Goal: Information Seeking & Learning: Learn about a topic

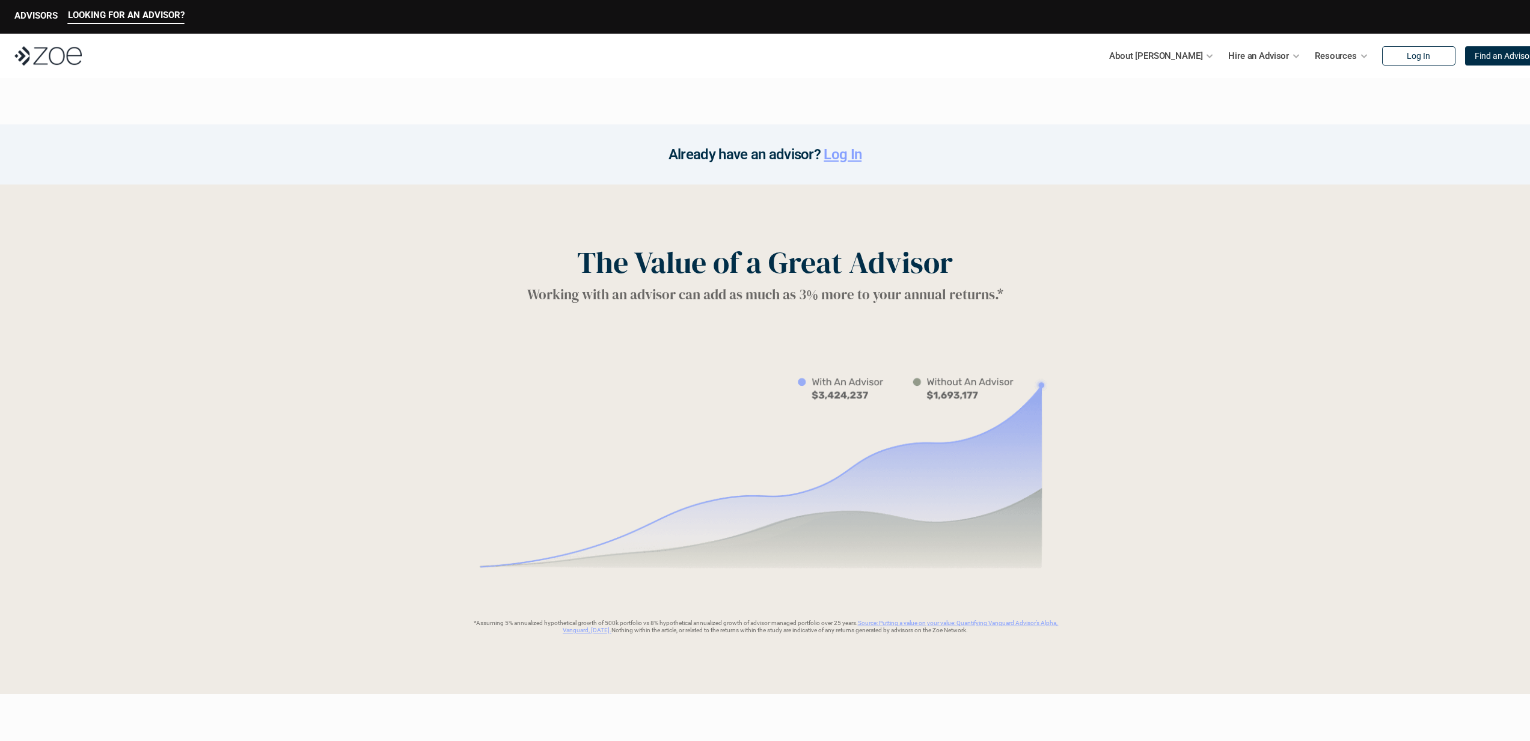
scroll to position [2328, 0]
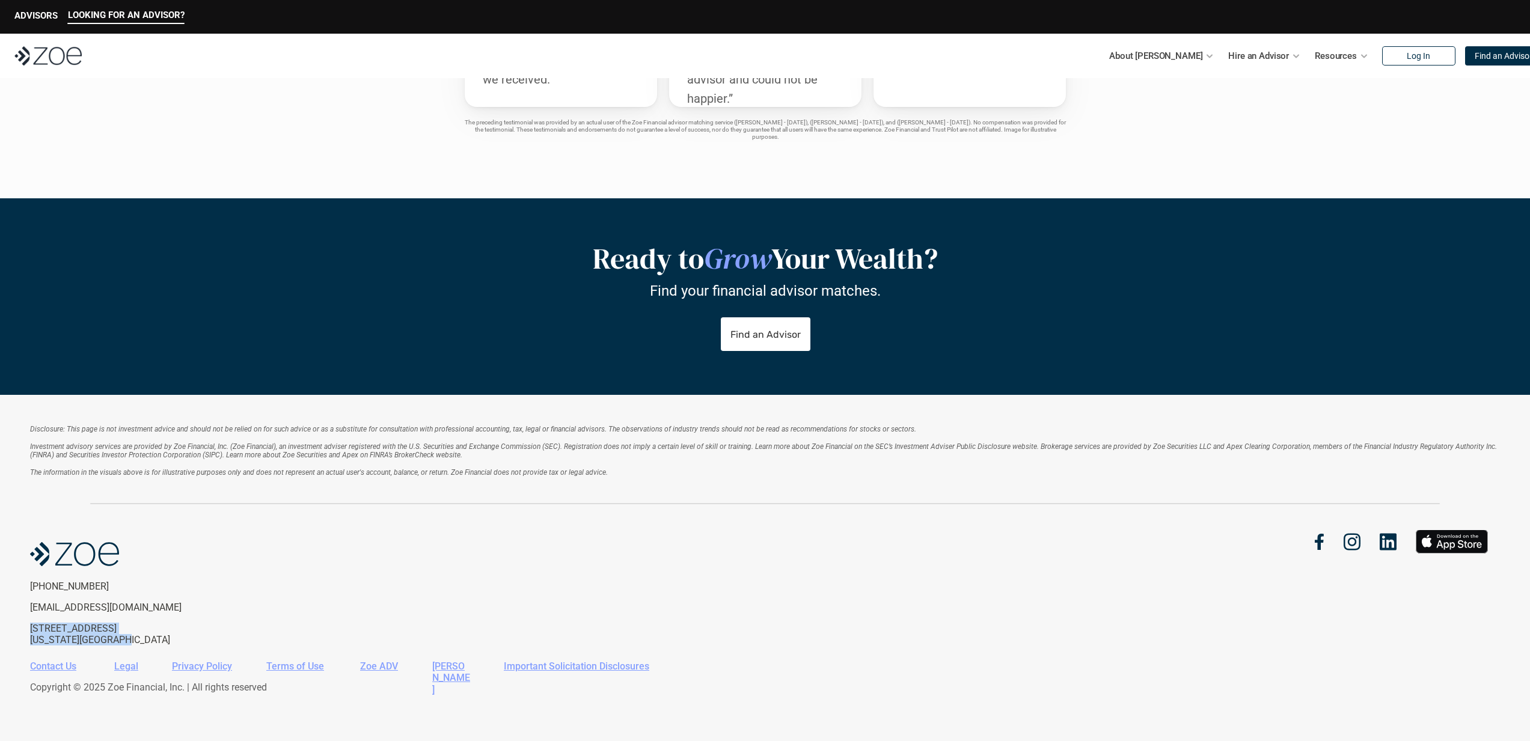
drag, startPoint x: 30, startPoint y: 629, endPoint x: 192, endPoint y: 640, distance: 162.1
click at [192, 640] on p "[STREET_ADDRESS][US_STATE]" at bounding box center [128, 634] width 197 height 23
copy p "[STREET_ADDRESS][US_STATE]"
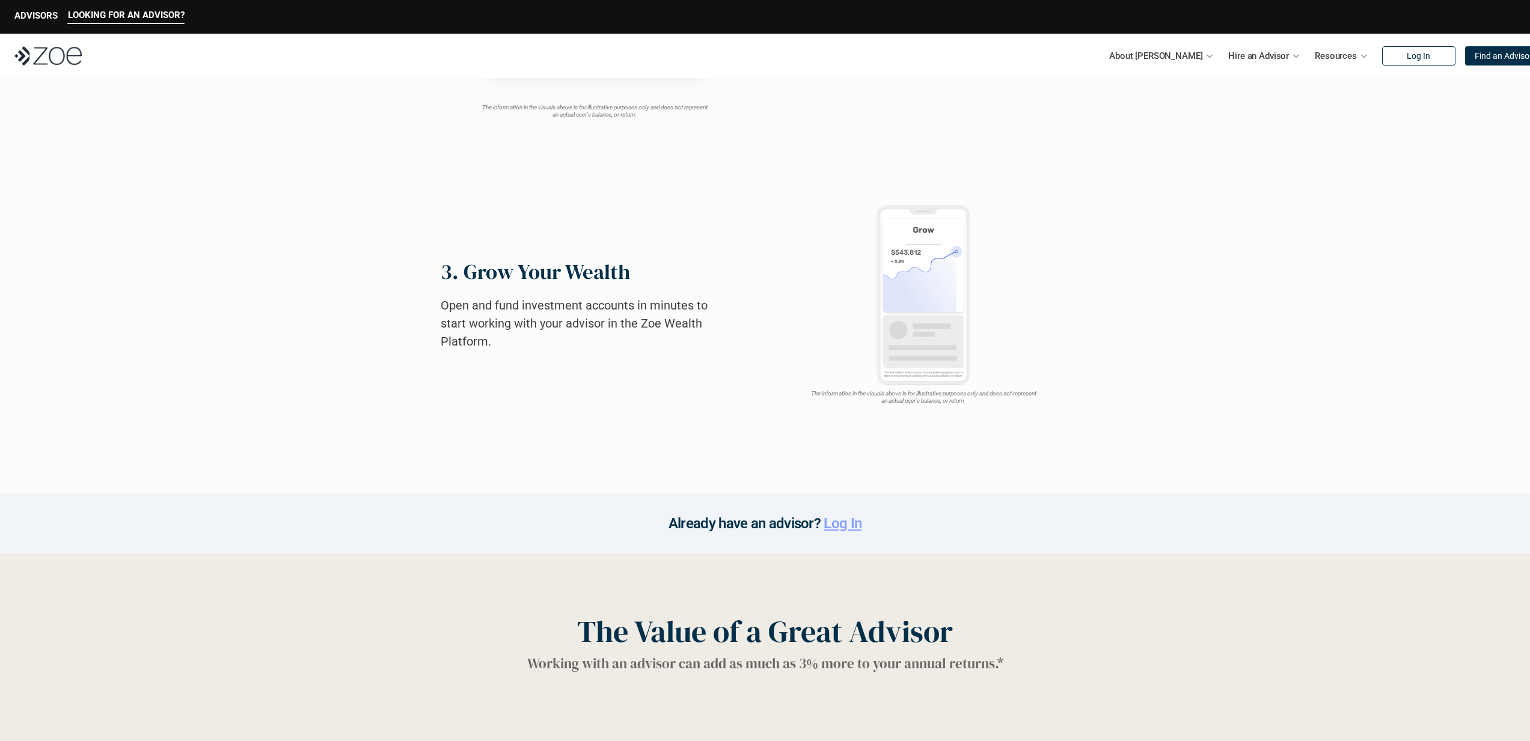
scroll to position [0, 0]
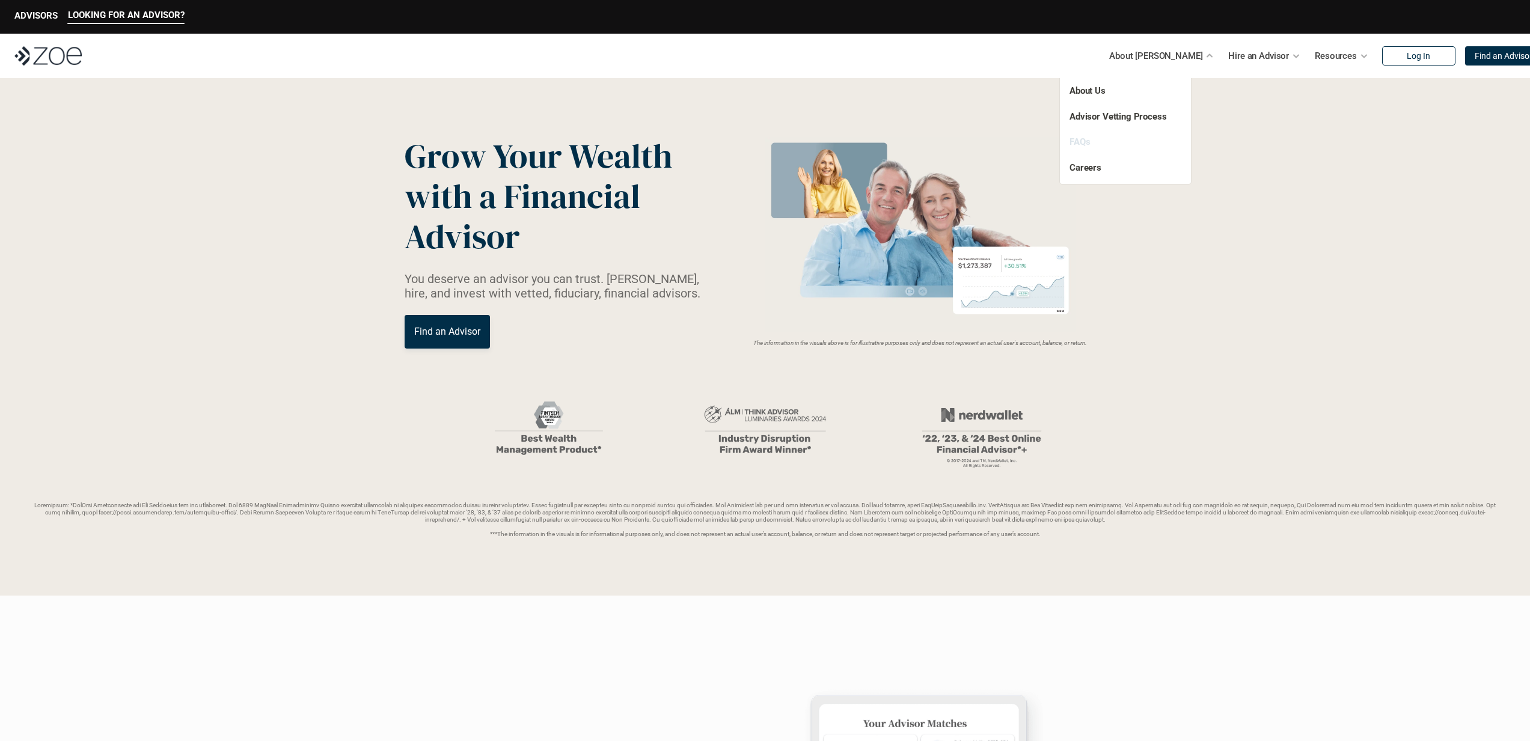
click at [1080, 145] on link "FAQs" at bounding box center [1080, 141] width 20 height 11
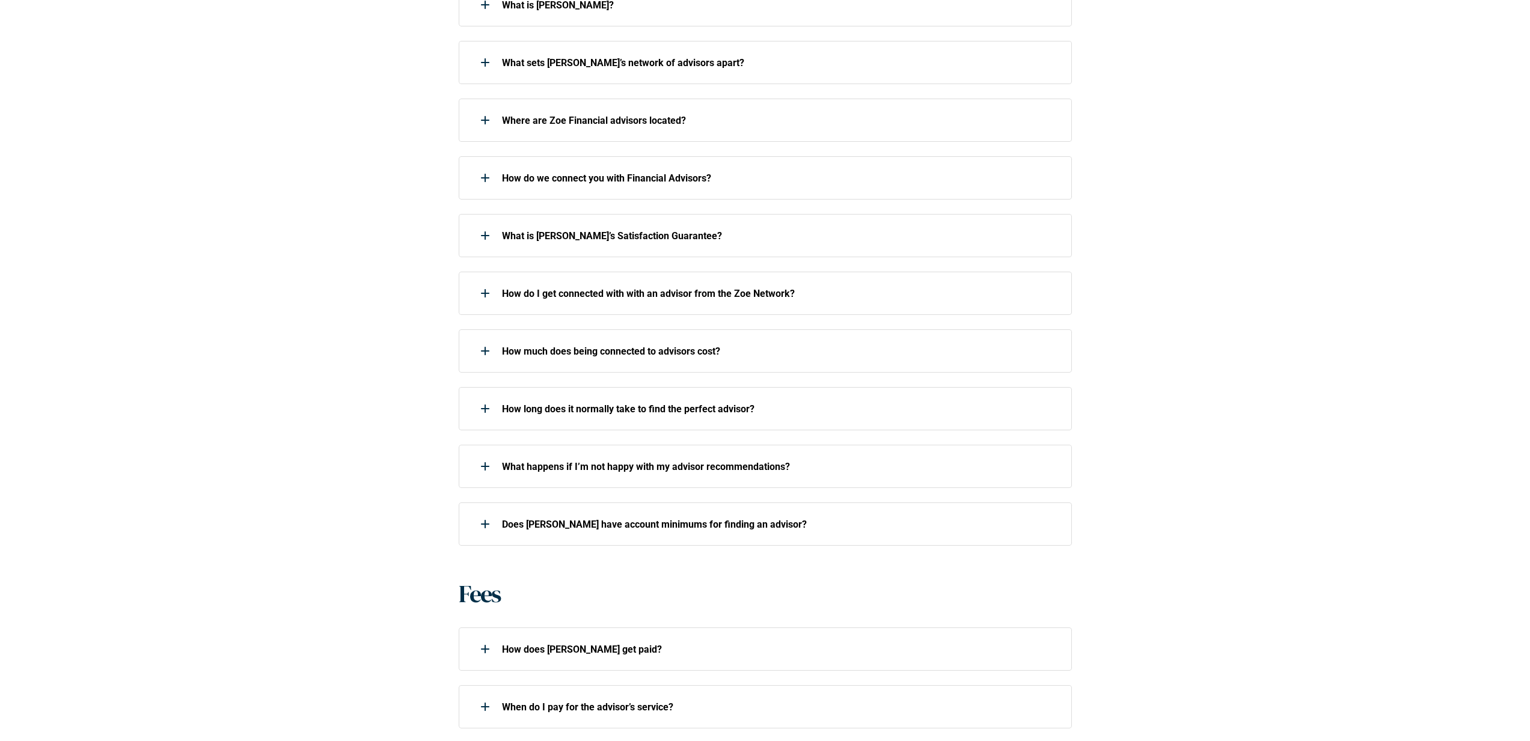
scroll to position [495, 0]
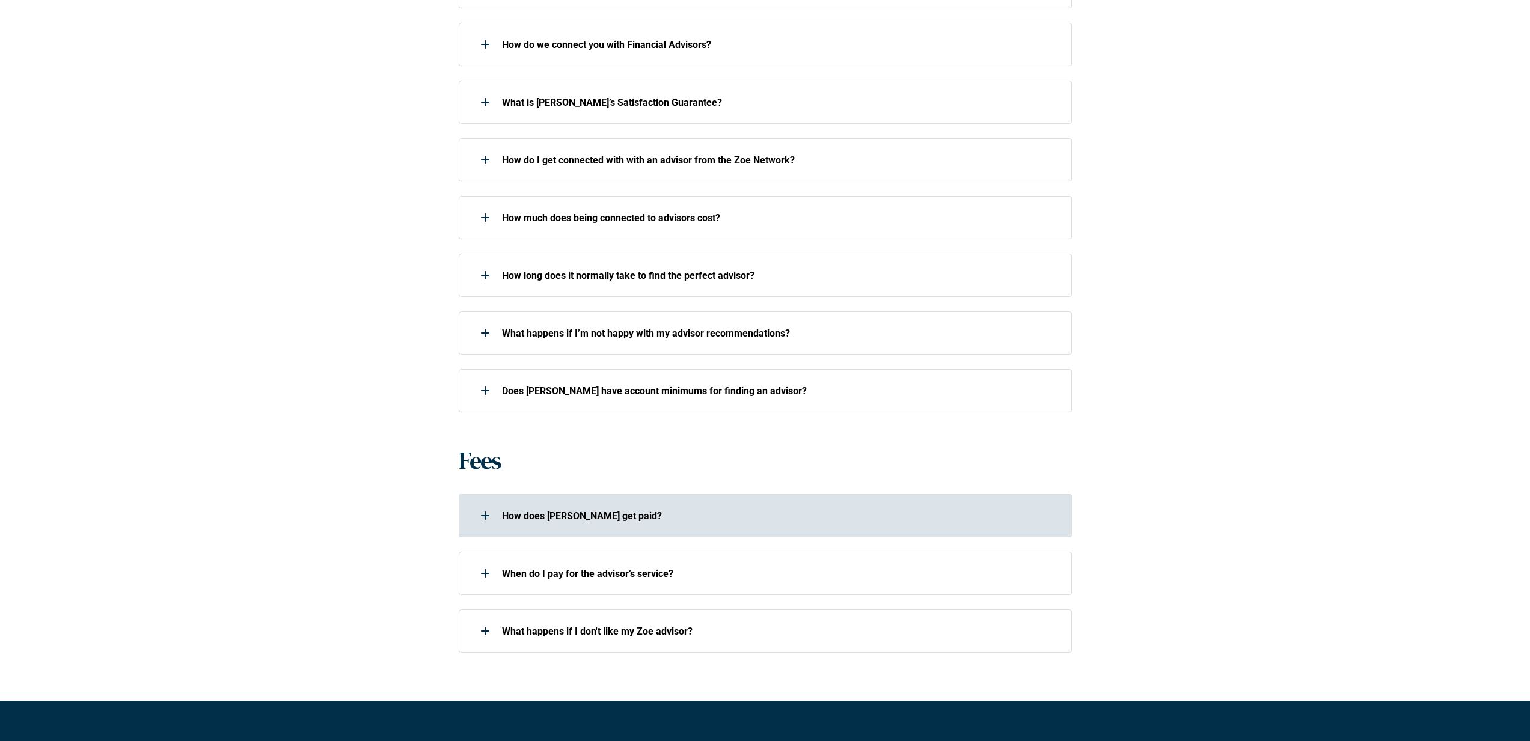
click at [634, 516] on p "How does [PERSON_NAME] get paid?" at bounding box center [779, 515] width 554 height 11
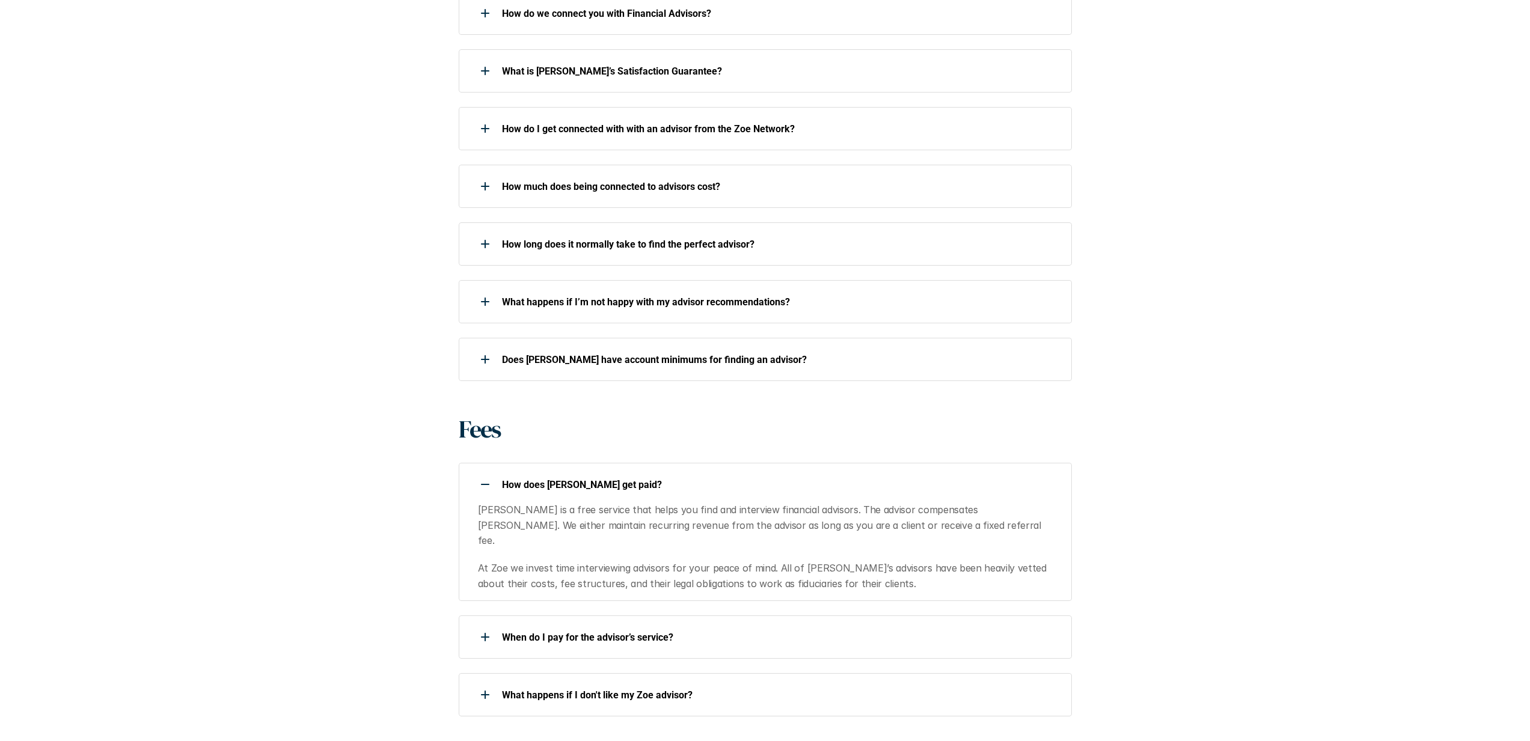
scroll to position [647, 0]
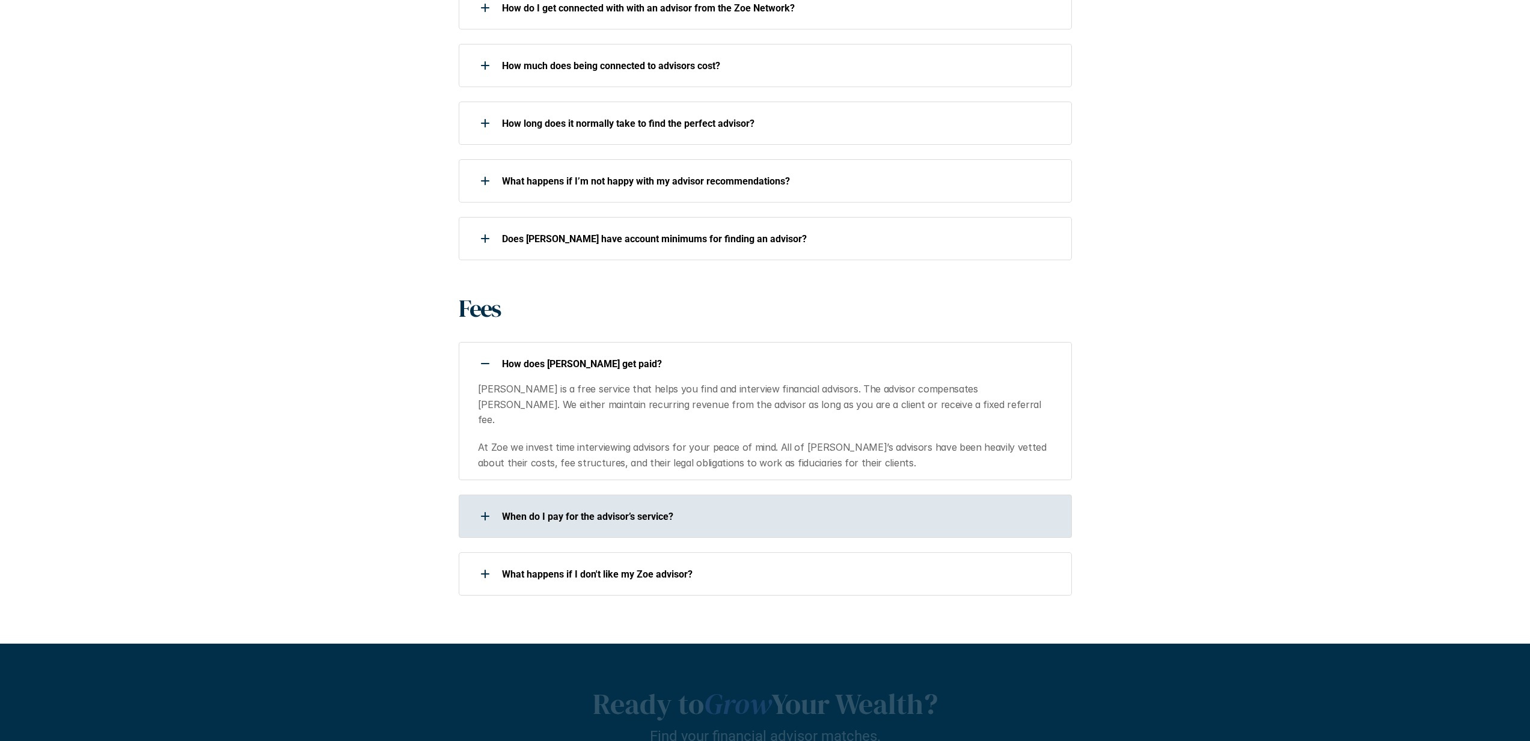
click at [608, 518] on div "When do I pay for the advisor’s service?" at bounding box center [765, 516] width 613 height 43
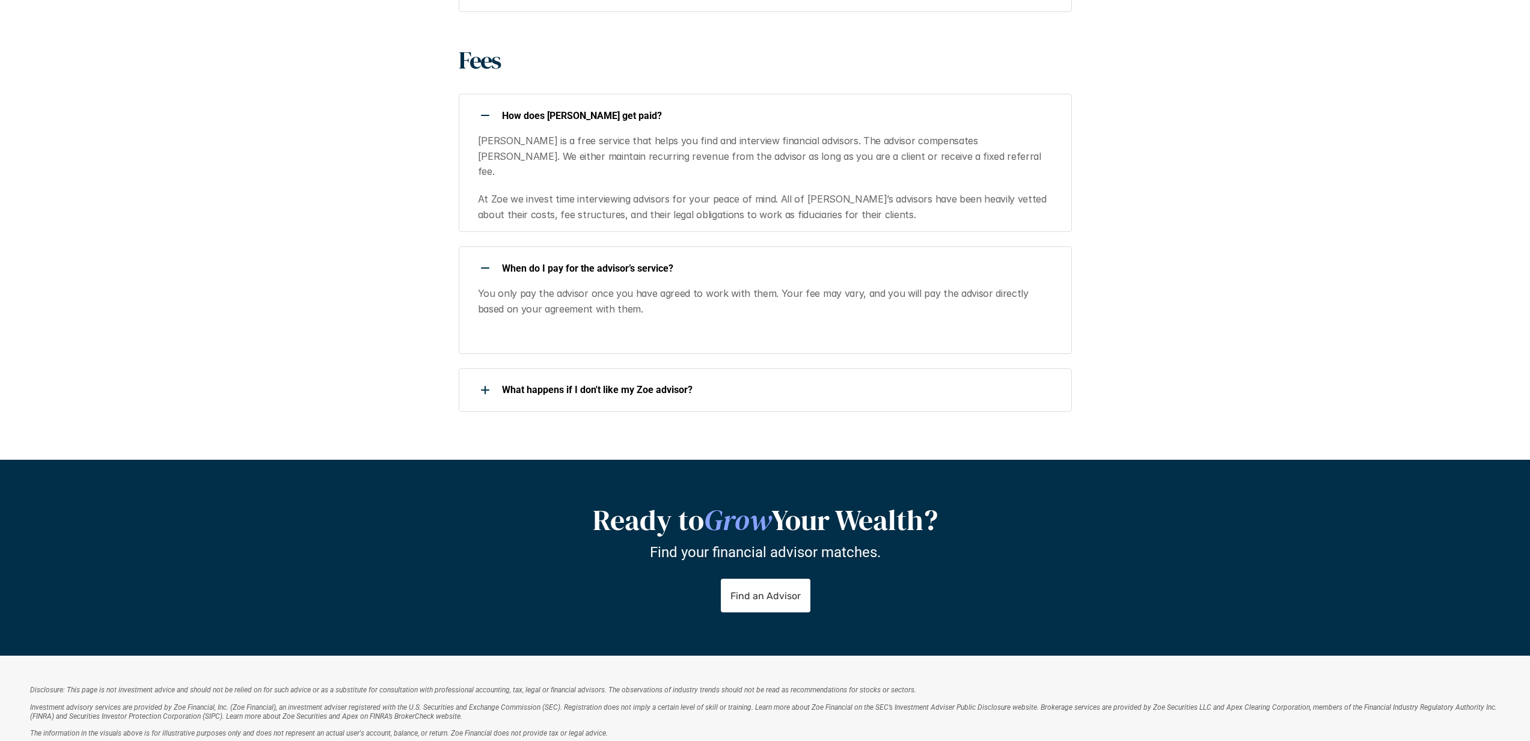
scroll to position [962, 0]
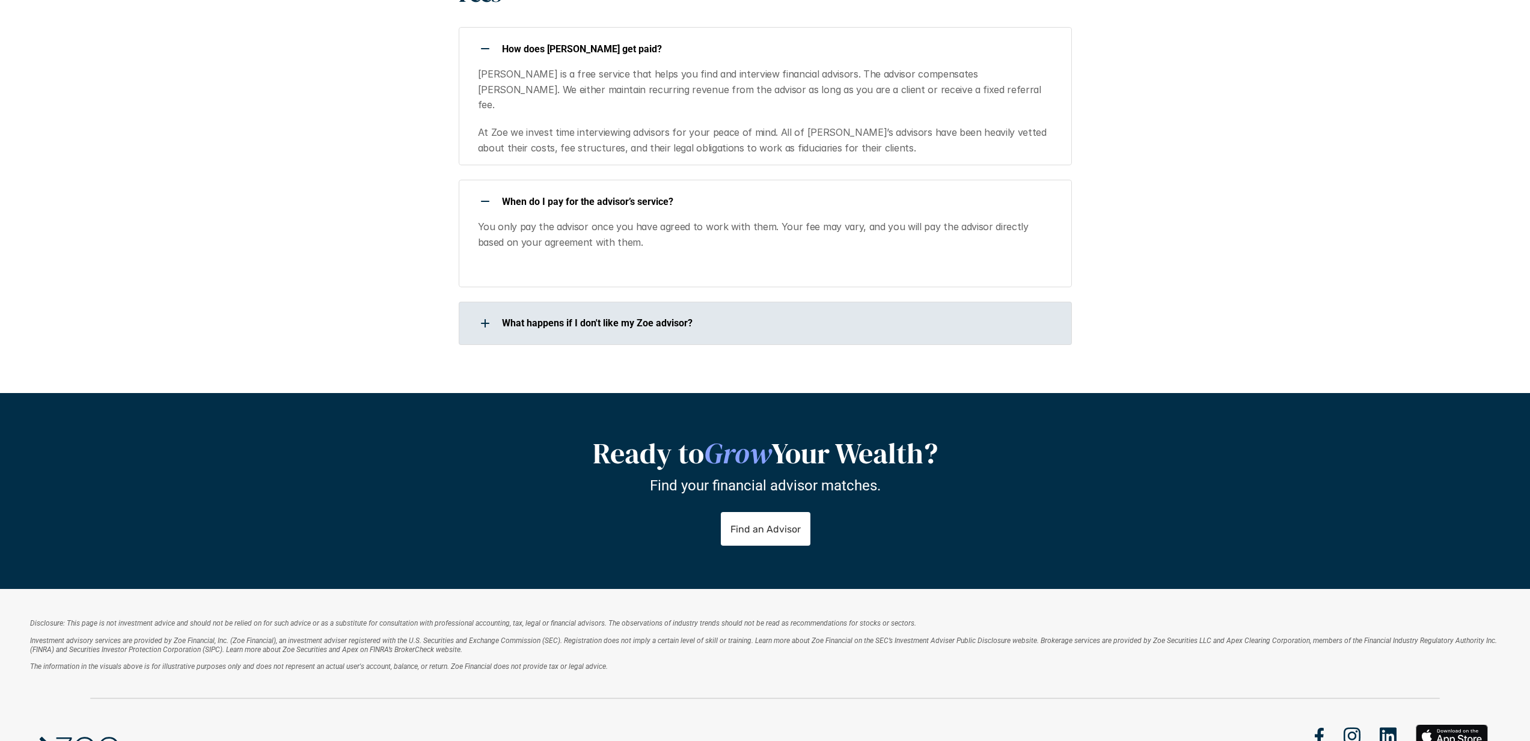
click at [587, 311] on div "What happens if I don't like my Zoe advisor?" at bounding box center [758, 323] width 598 height 24
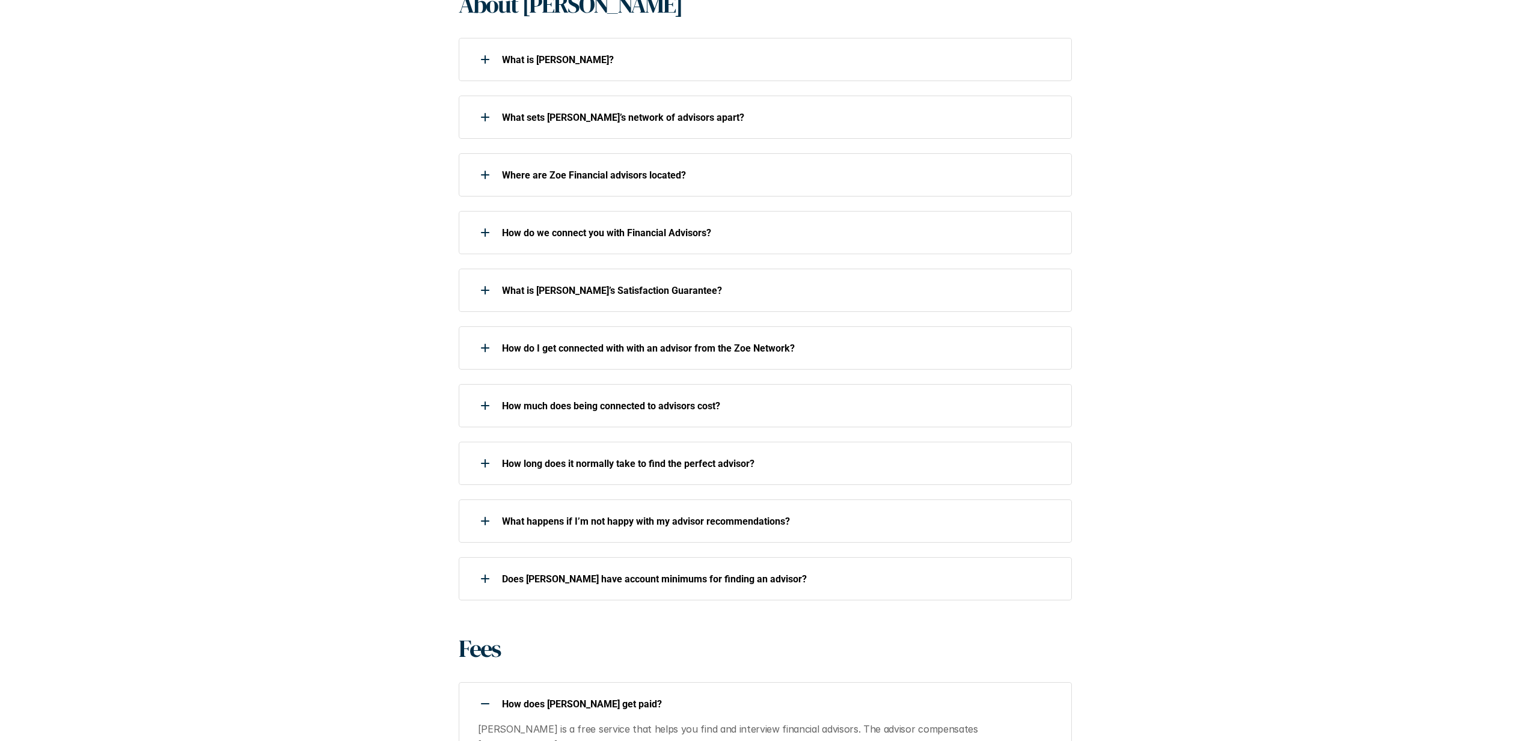
scroll to position [0, 0]
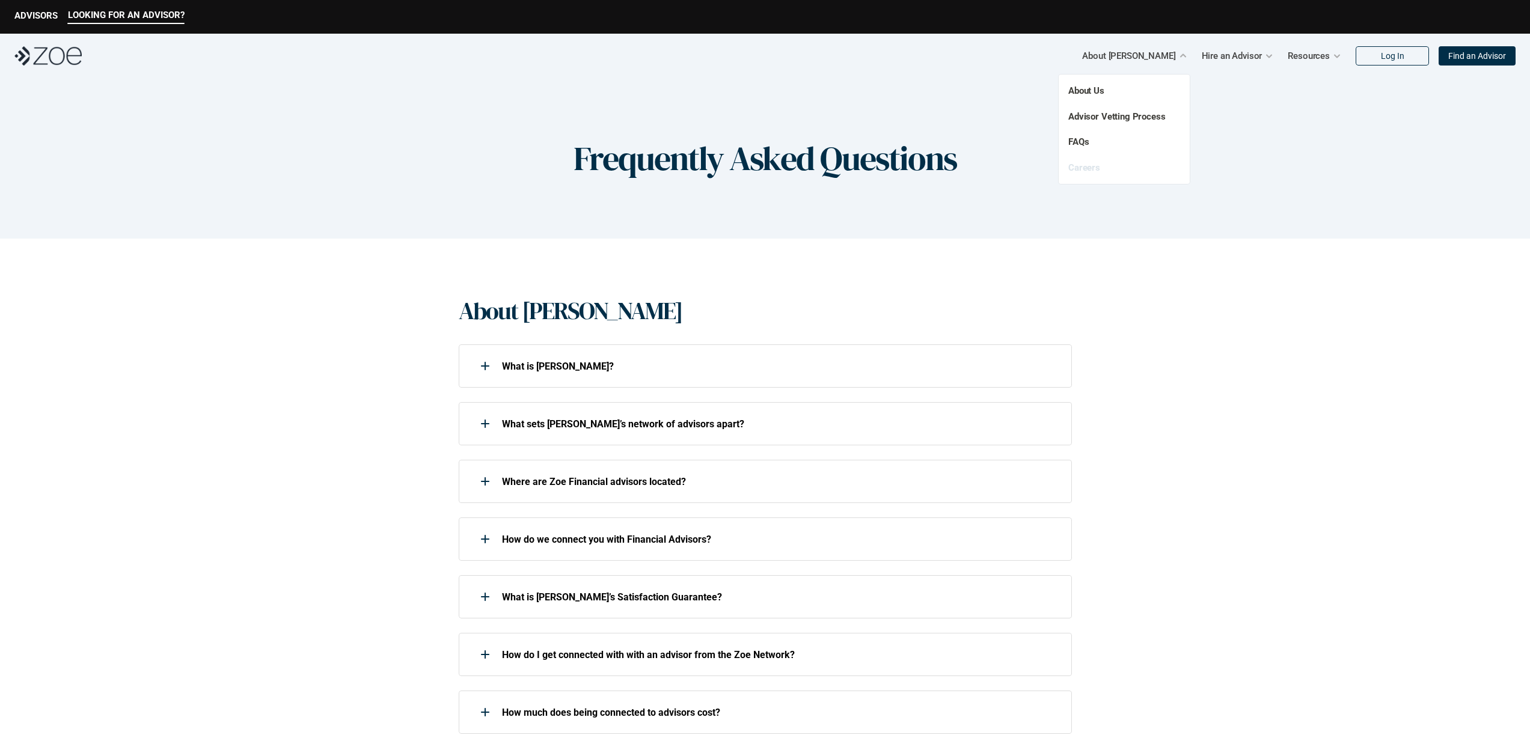
click at [1091, 168] on link "Careers" at bounding box center [1084, 167] width 32 height 11
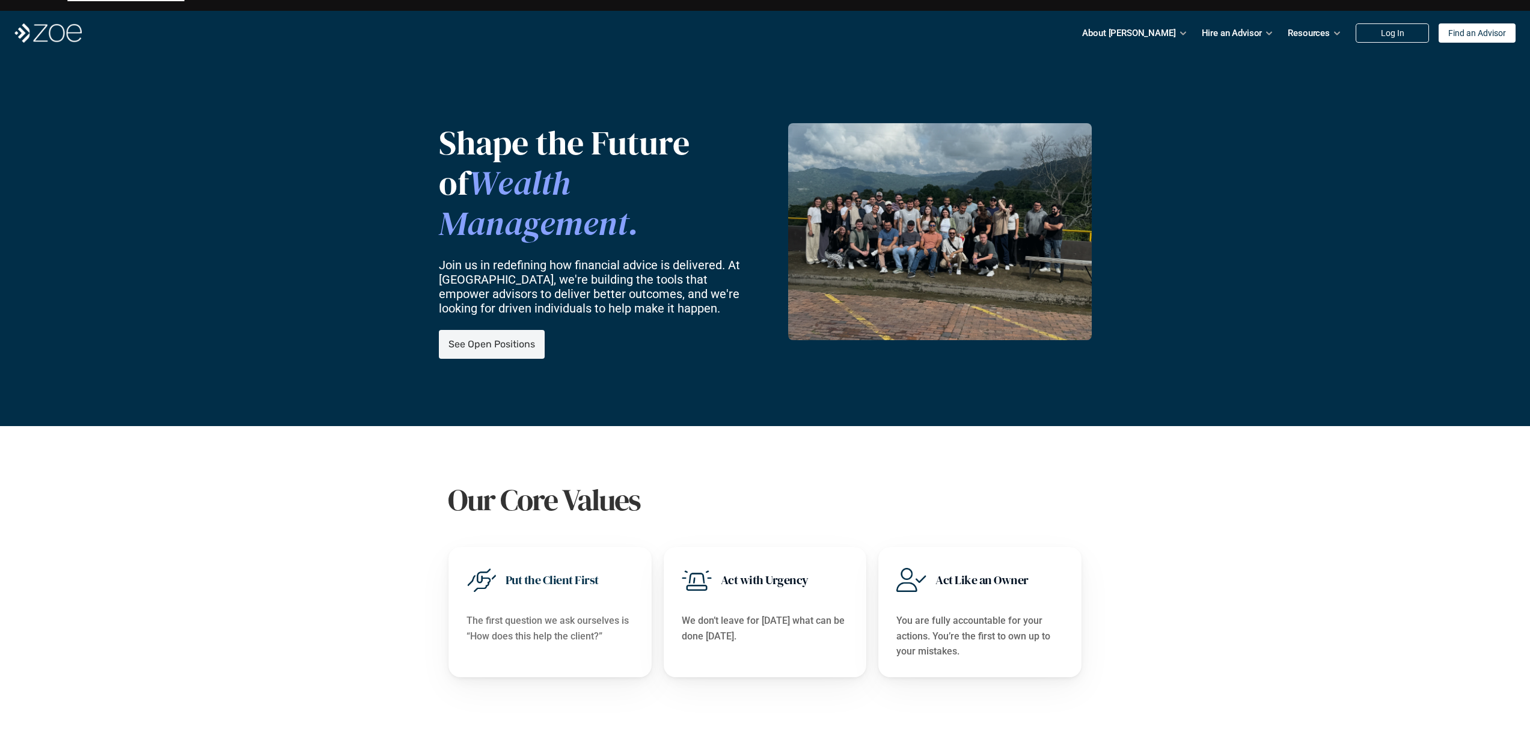
scroll to position [186, 0]
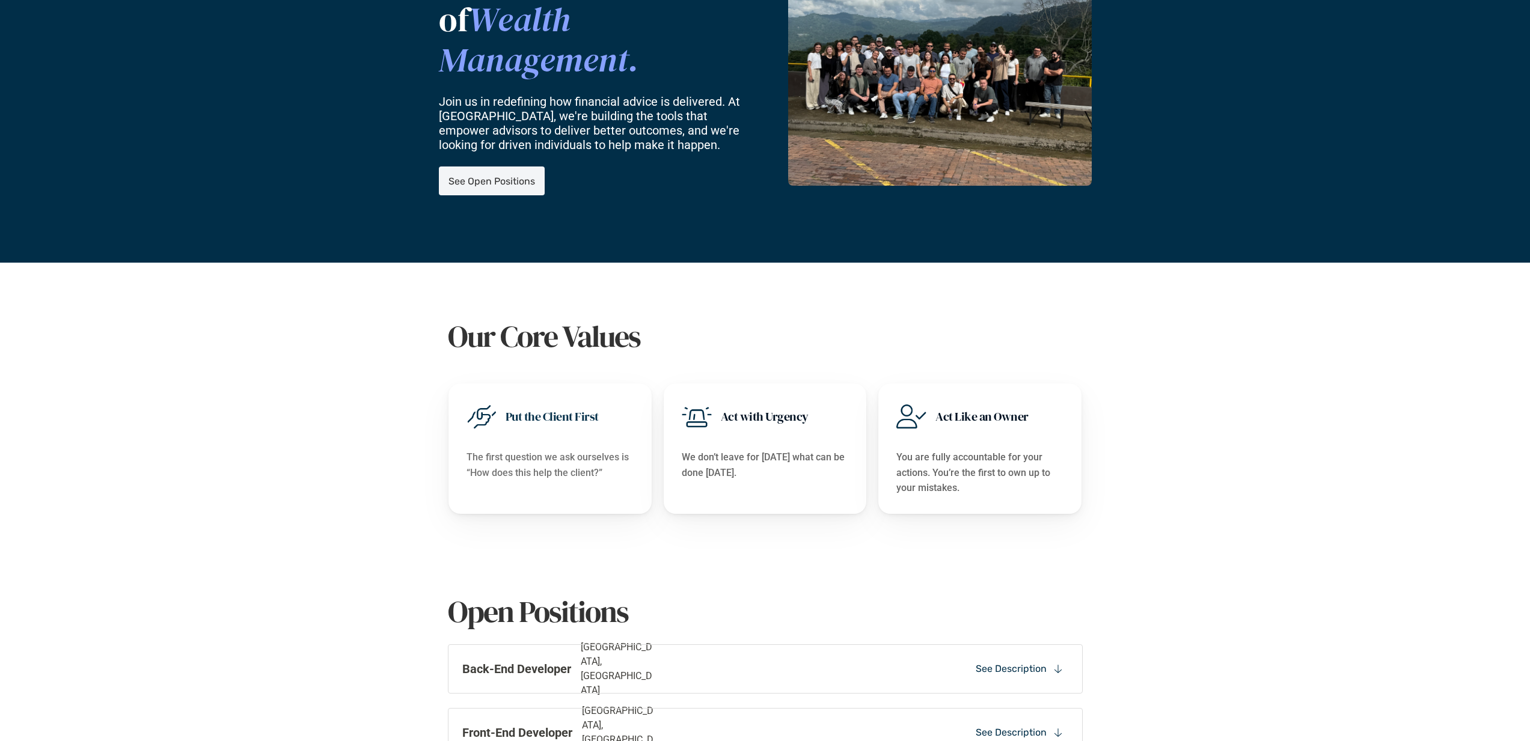
click at [516, 171] on link "See Open Positions" at bounding box center [492, 181] width 106 height 29
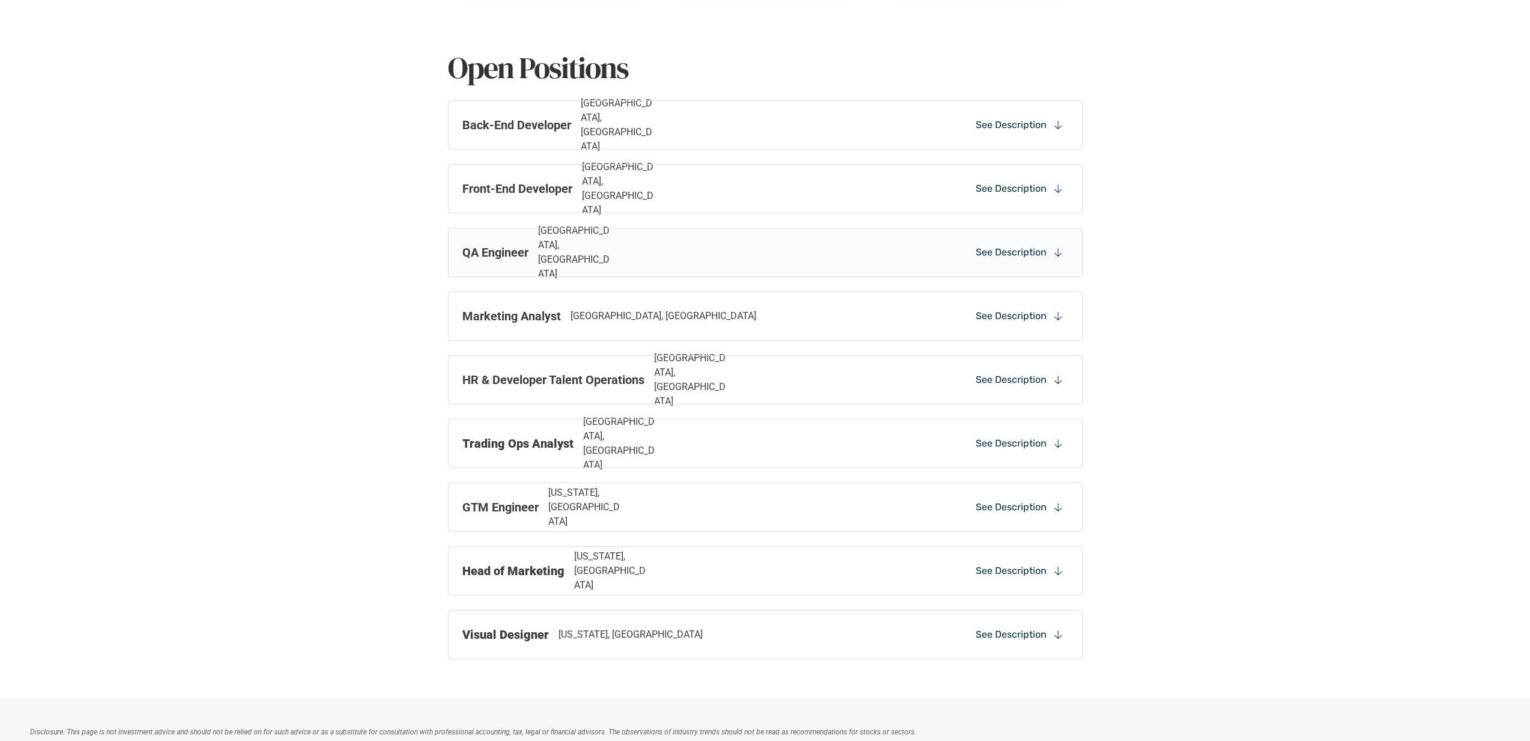
scroll to position [752, 0]
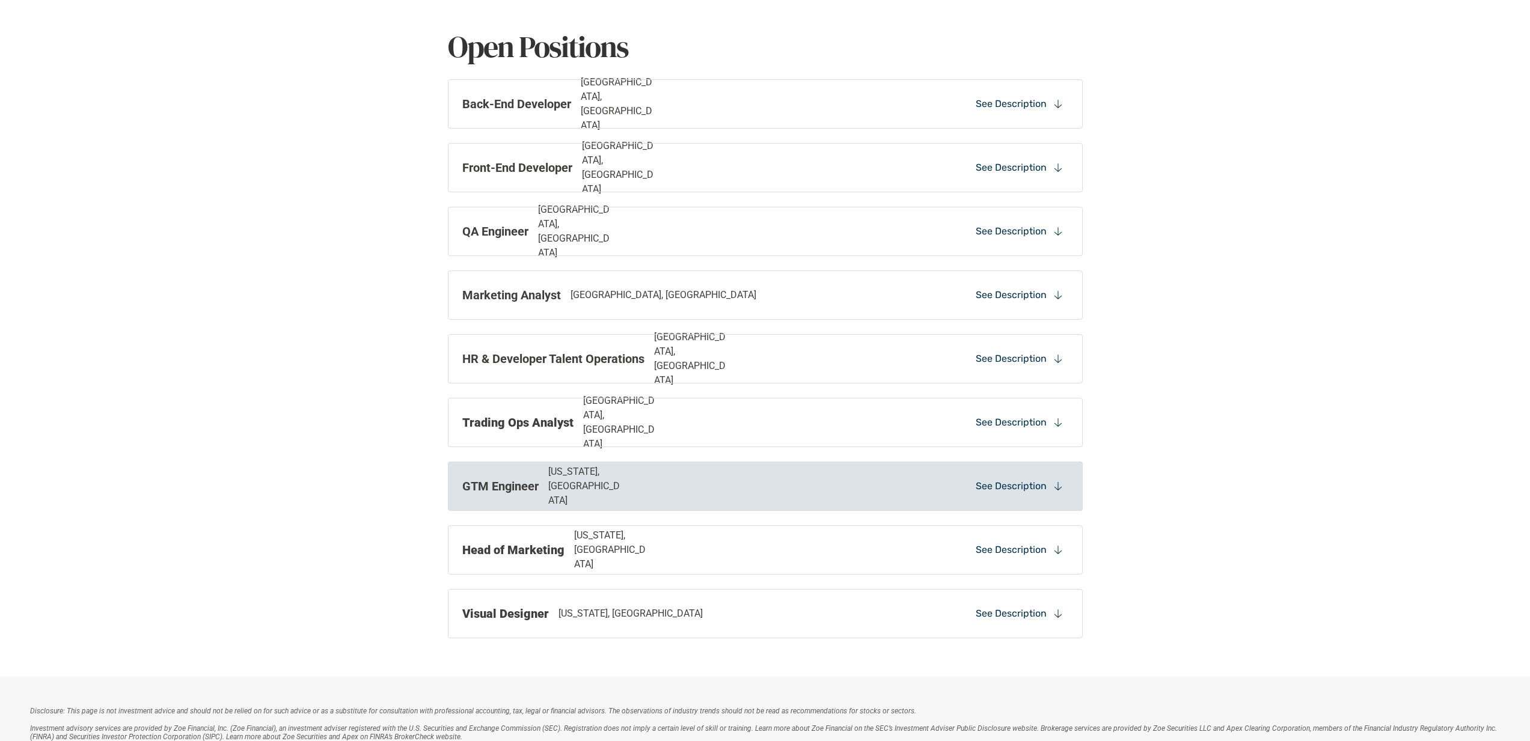
click at [753, 489] on div "GTM Engineer [US_STATE], [GEOGRAPHIC_DATA]" at bounding box center [642, 486] width 361 height 43
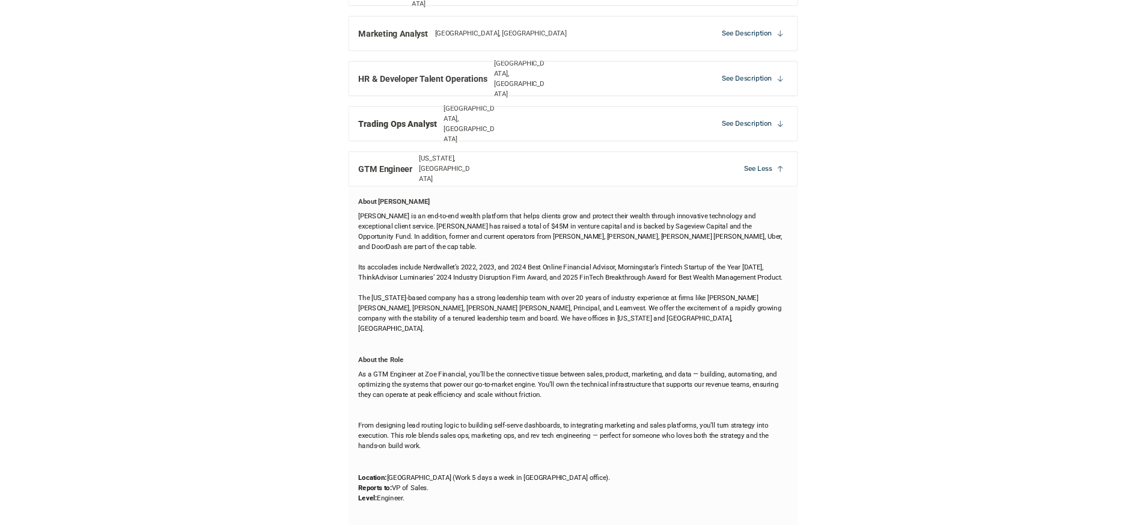
scroll to position [991, 0]
